Goal: Transaction & Acquisition: Purchase product/service

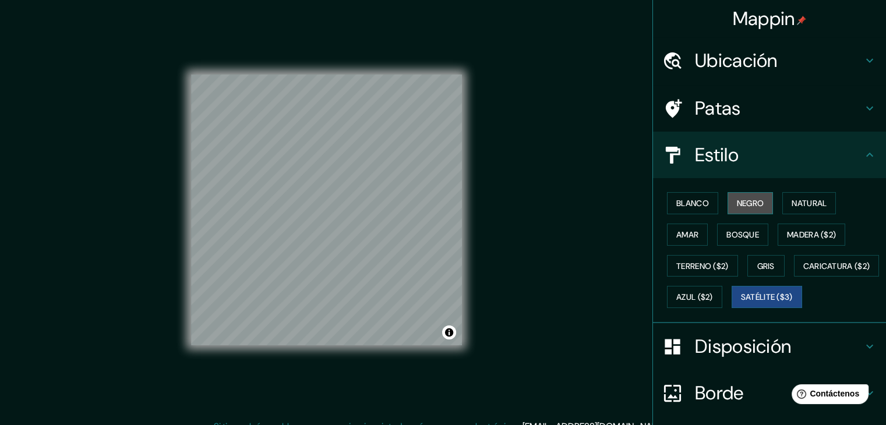
click at [755, 206] on font "Negro" at bounding box center [750, 203] width 27 height 10
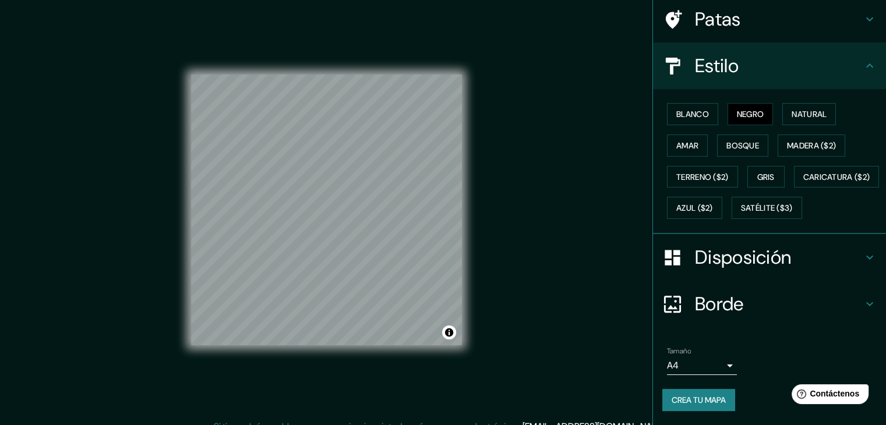
scroll to position [118, 0]
click at [730, 361] on div "Tamaño A4 single" at bounding box center [770, 361] width 214 height 37
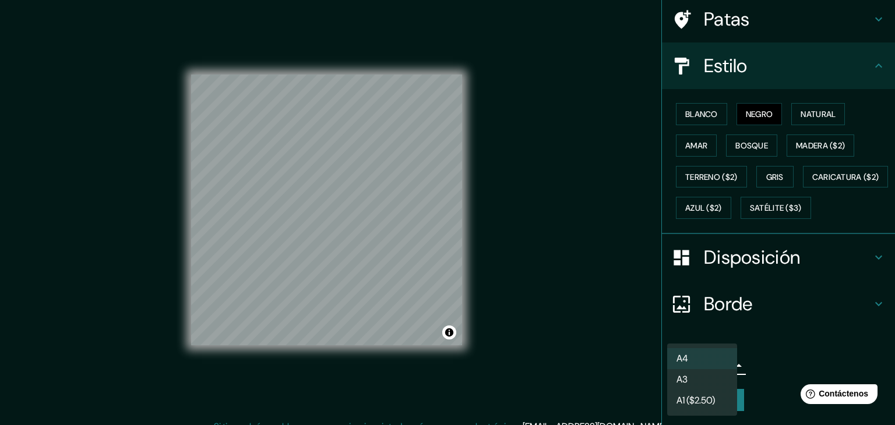
click at [724, 364] on body "Mappin Ubicación Ipiales, [GEOGRAPHIC_DATA], [GEOGRAPHIC_DATA] Patas Estilo Bla…" at bounding box center [447, 212] width 895 height 425
click at [715, 381] on li "A3" at bounding box center [702, 381] width 70 height 22
click at [716, 366] on body "Mappin Ubicación Ipiales, [GEOGRAPHIC_DATA], [GEOGRAPHIC_DATA] Patas Estilo Bla…" at bounding box center [447, 212] width 895 height 425
click at [716, 356] on li "A4" at bounding box center [702, 359] width 70 height 22
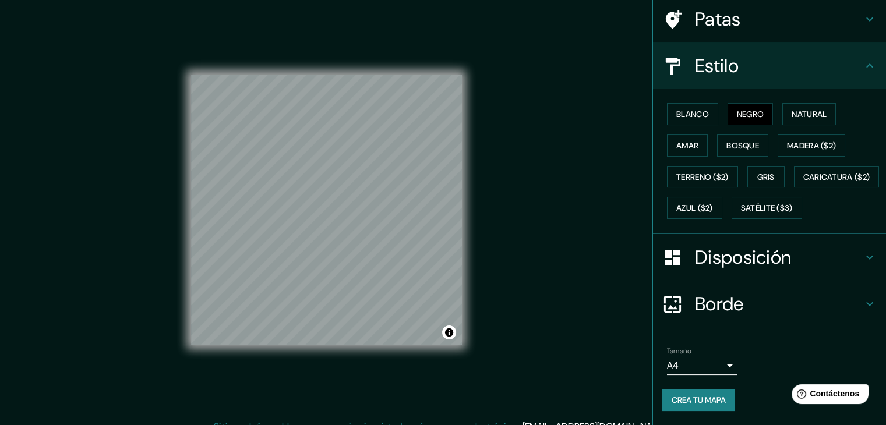
drag, startPoint x: 731, startPoint y: 345, endPoint x: 736, endPoint y: 319, distance: 26.1
click at [733, 341] on li "Tamaño A4 single Crea tu mapa" at bounding box center [769, 381] width 233 height 87
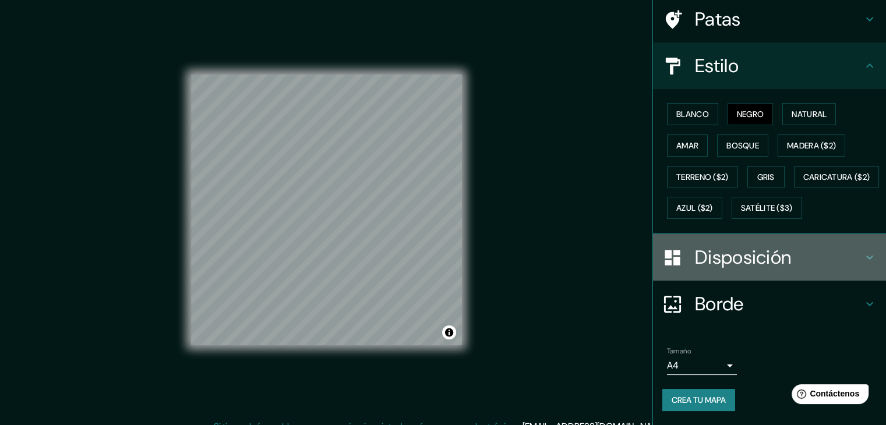
drag, startPoint x: 745, startPoint y: 276, endPoint x: 748, endPoint y: 266, distance: 10.0
click at [747, 272] on div "Disposición" at bounding box center [769, 257] width 233 height 47
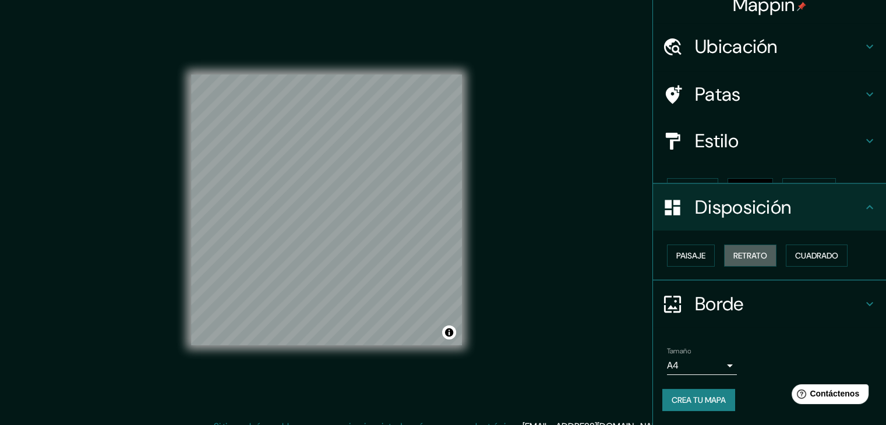
scroll to position [0, 0]
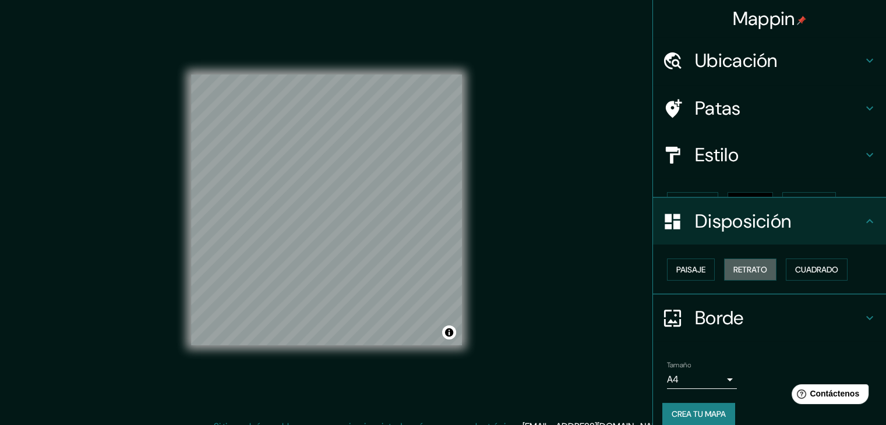
click at [751, 262] on div "Paisaje Retrato Cuadrado" at bounding box center [775, 269] width 224 height 31
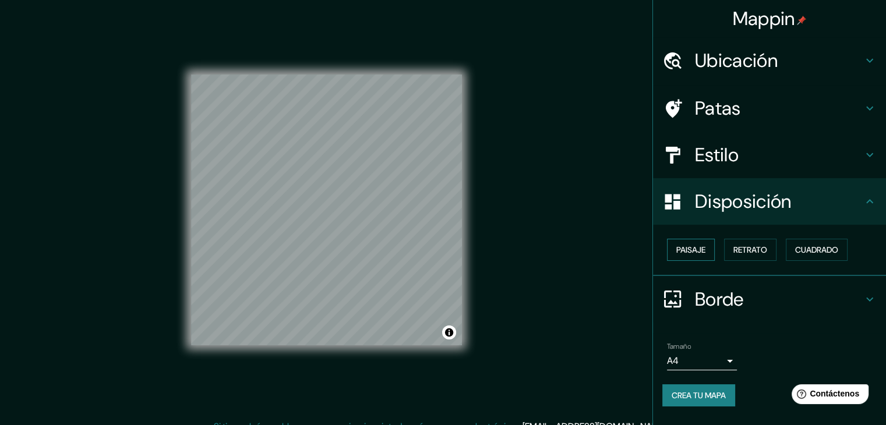
click at [700, 255] on font "Paisaje" at bounding box center [691, 249] width 29 height 15
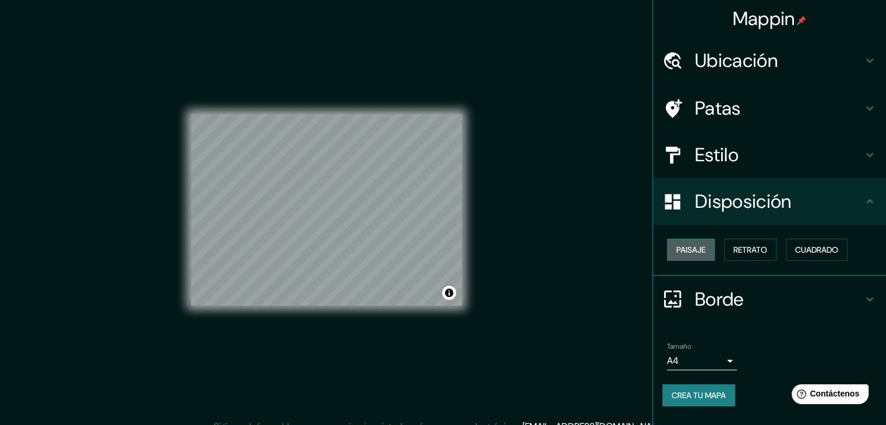
click at [700, 255] on font "Paisaje" at bounding box center [691, 250] width 29 height 10
drag, startPoint x: 743, startPoint y: 250, endPoint x: 777, endPoint y: 246, distance: 34.6
click at [744, 250] on font "Retrato" at bounding box center [751, 250] width 34 height 10
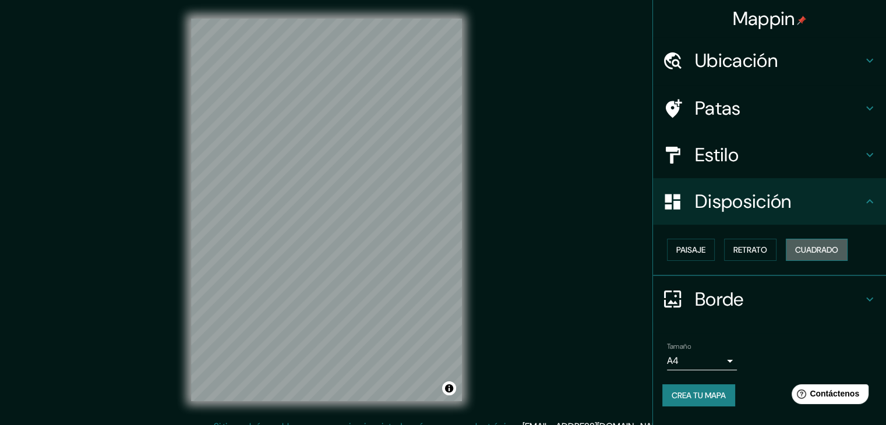
click at [824, 250] on font "Cuadrado" at bounding box center [816, 250] width 43 height 10
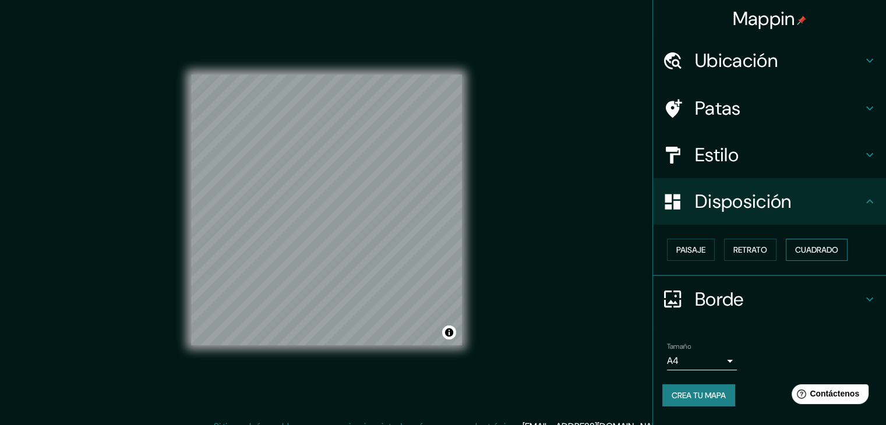
click at [811, 254] on font "Cuadrado" at bounding box center [816, 250] width 43 height 10
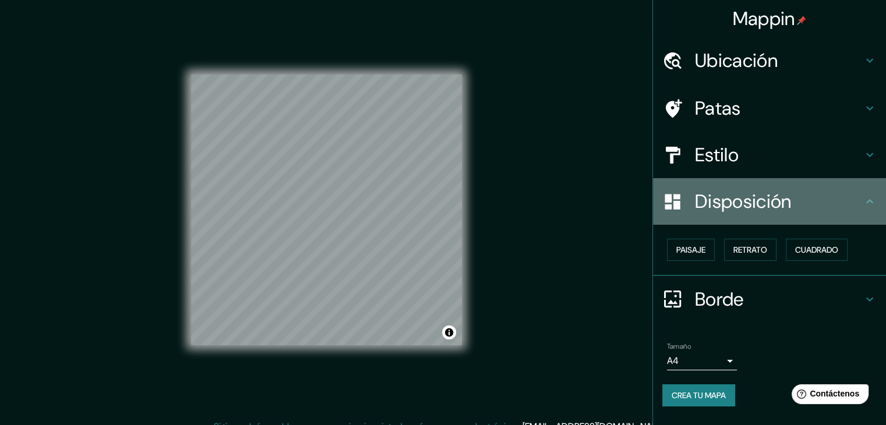
click at [867, 213] on div "Disposición" at bounding box center [769, 201] width 233 height 47
